Goal: Task Accomplishment & Management: Use online tool/utility

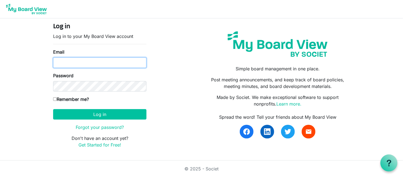
click at [63, 66] on input "Email" at bounding box center [99, 63] width 93 height 10
type input "mike@integralorg.ca"
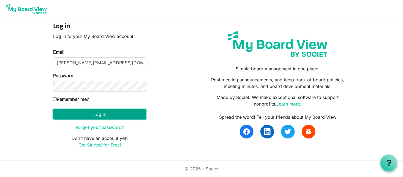
click at [120, 116] on button "Log in" at bounding box center [99, 114] width 93 height 10
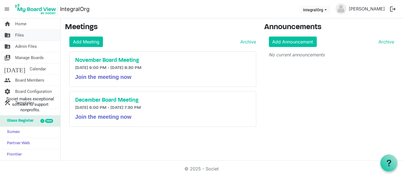
click at [23, 34] on span "Files" at bounding box center [19, 35] width 9 height 11
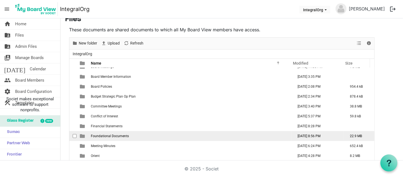
scroll to position [12, 0]
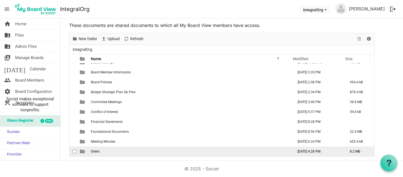
click at [96, 149] on td "Orient" at bounding box center [190, 152] width 203 height 10
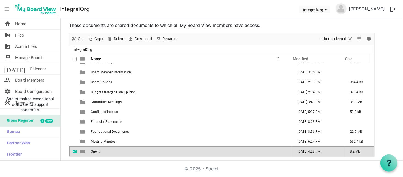
click at [96, 149] on td "Orient" at bounding box center [190, 152] width 203 height 10
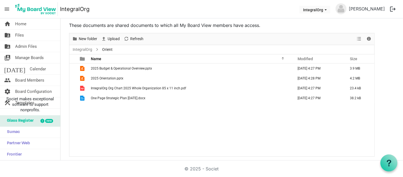
scroll to position [0, 0]
